Goal: Information Seeking & Learning: Learn about a topic

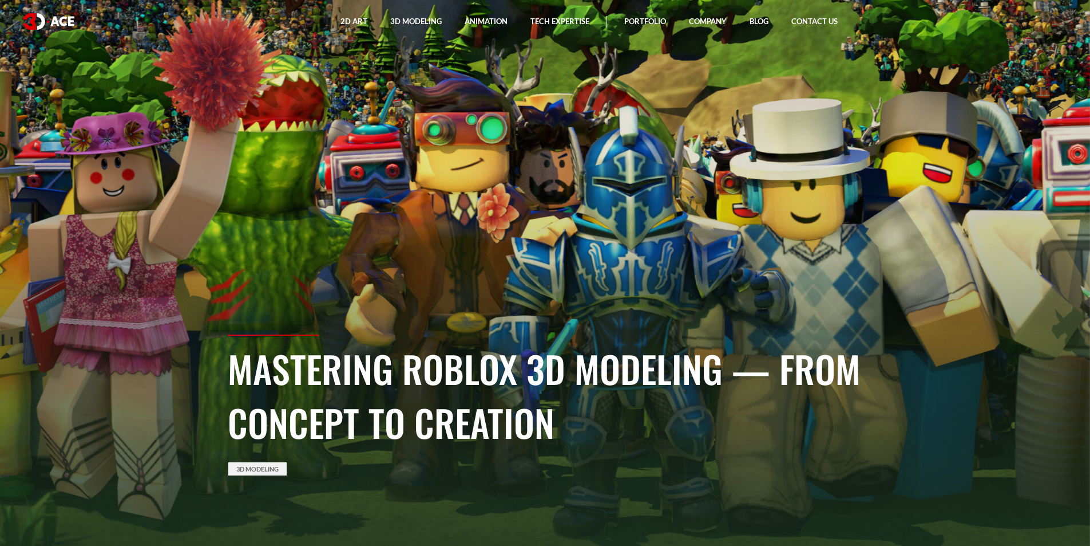
drag, startPoint x: 531, startPoint y: 248, endPoint x: 502, endPoint y: 252, distance: 29.0
click at [502, 252] on section "Mastering Roblox 3D Modeling — From Concept to Creation 3D Modeling" at bounding box center [545, 273] width 1090 height 546
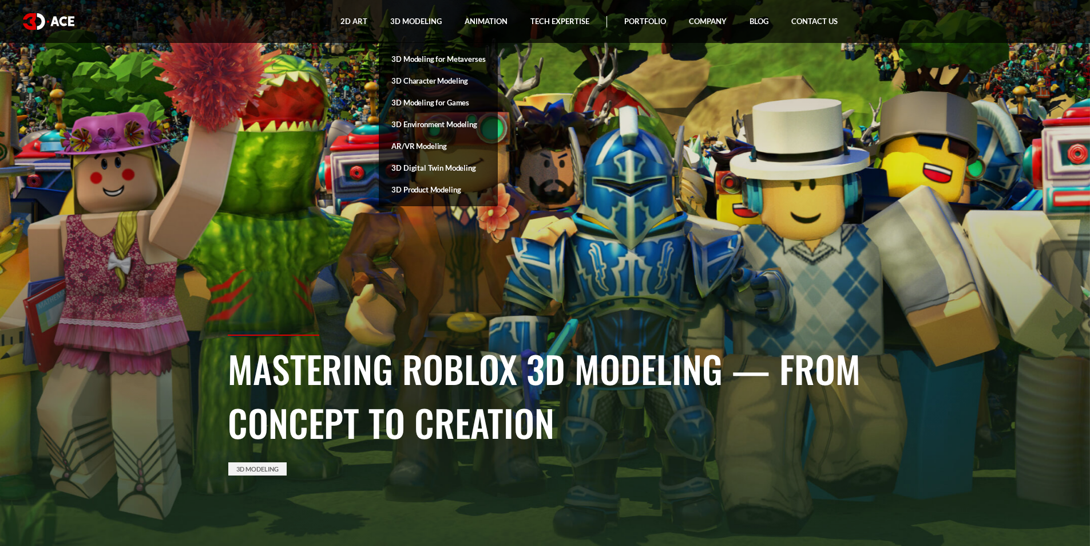
click at [440, 80] on link "3D Character Modeling" at bounding box center [438, 81] width 119 height 22
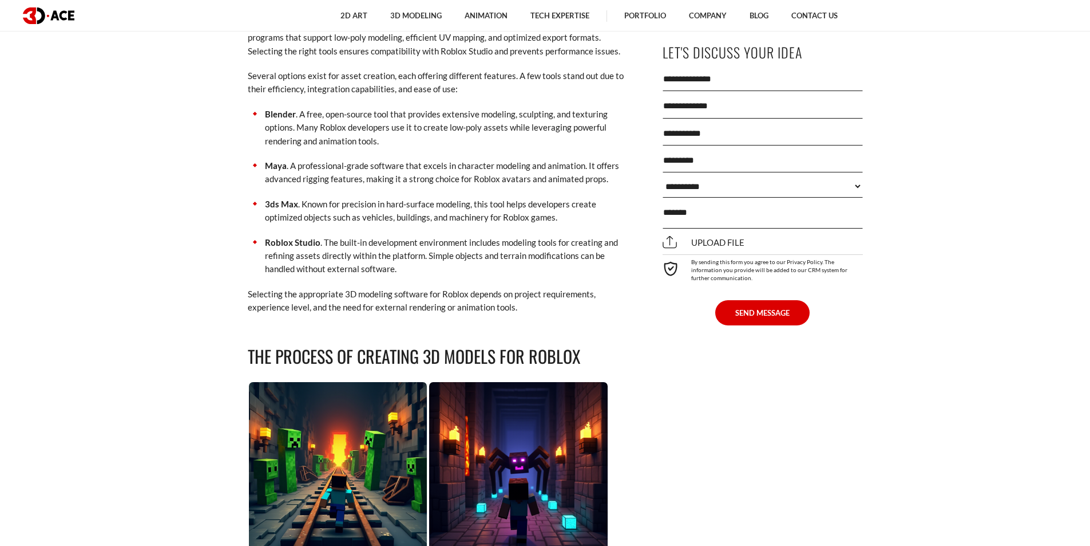
scroll to position [2175, 0]
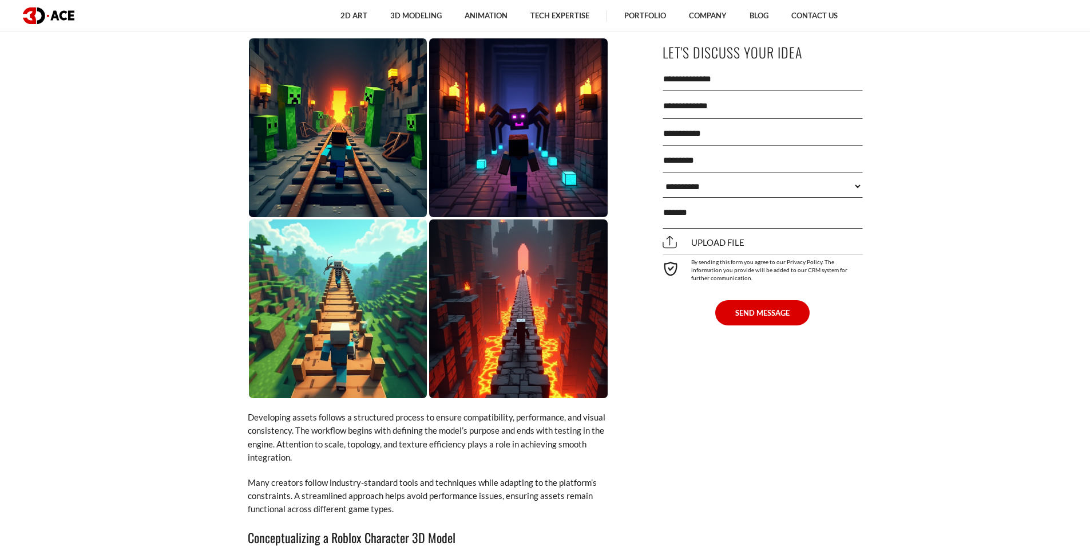
click at [503, 282] on img at bounding box center [518, 308] width 179 height 179
click at [532, 139] on img at bounding box center [518, 127] width 179 height 179
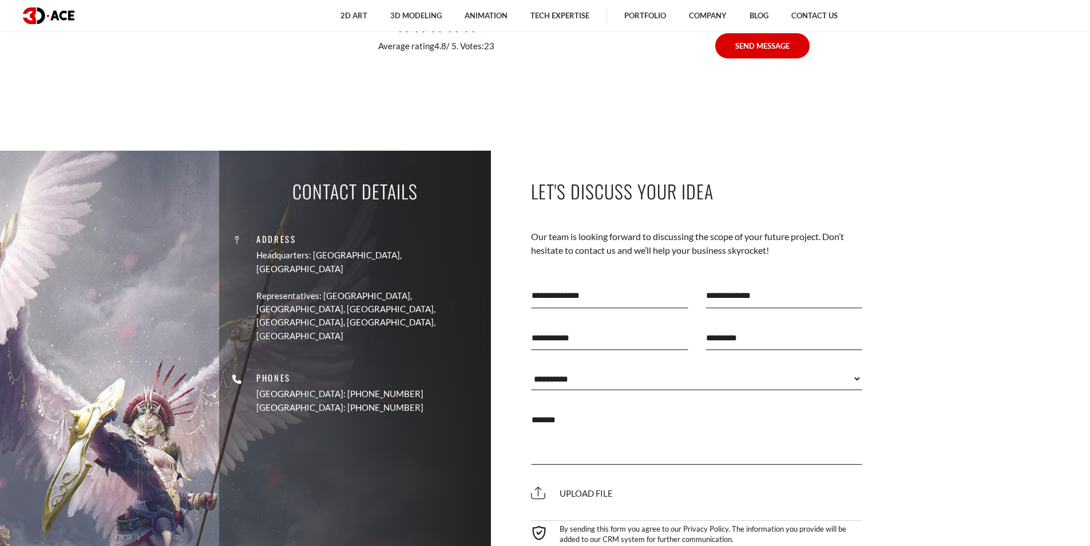
scroll to position [7613, 0]
